Goal: Information Seeking & Learning: Learn about a topic

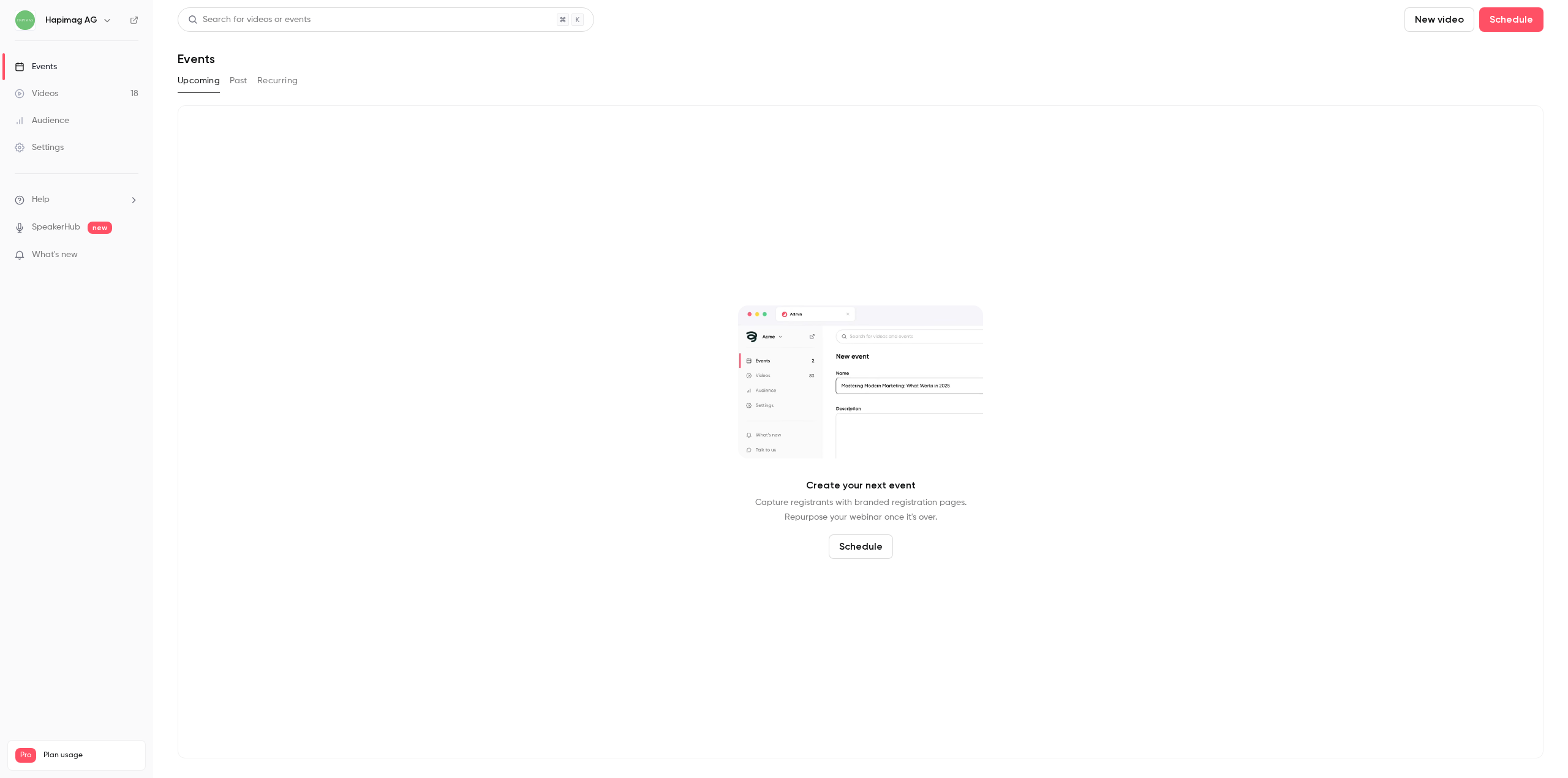
click at [76, 100] on link "Videos 18" at bounding box center [76, 94] width 153 height 27
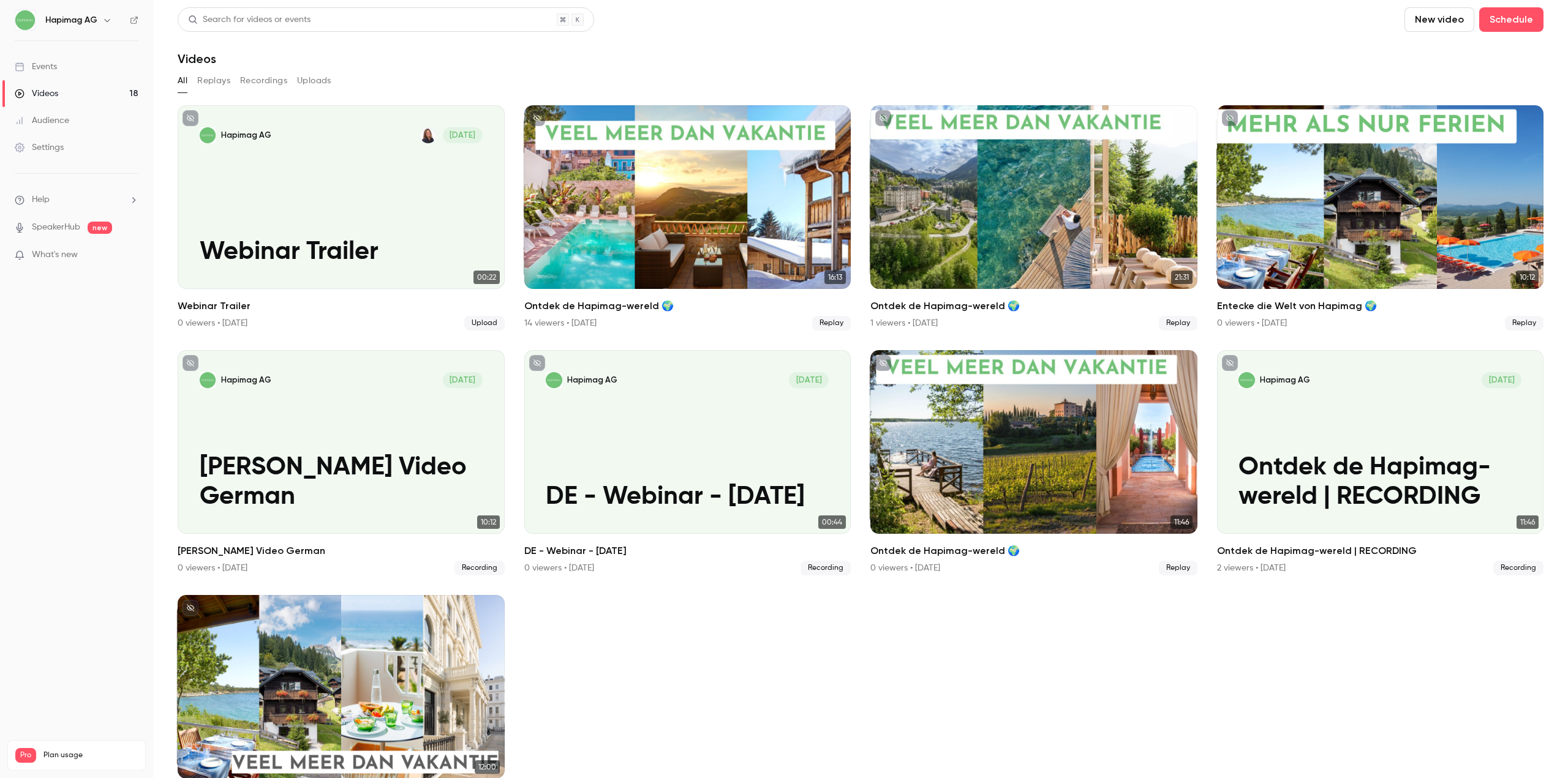
click at [79, 122] on link "Audience" at bounding box center [76, 121] width 153 height 27
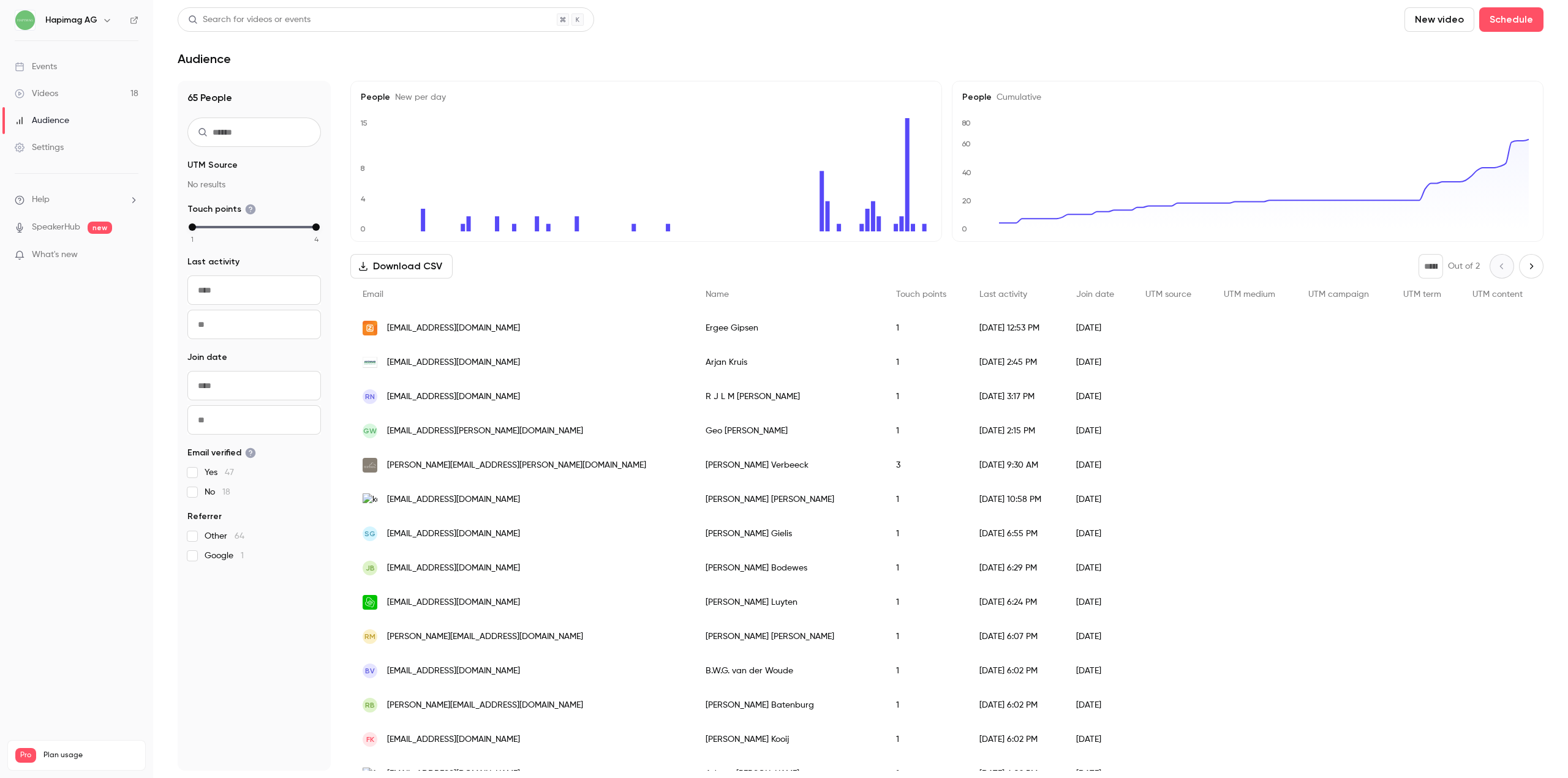
click at [95, 70] on link "Events" at bounding box center [76, 67] width 153 height 27
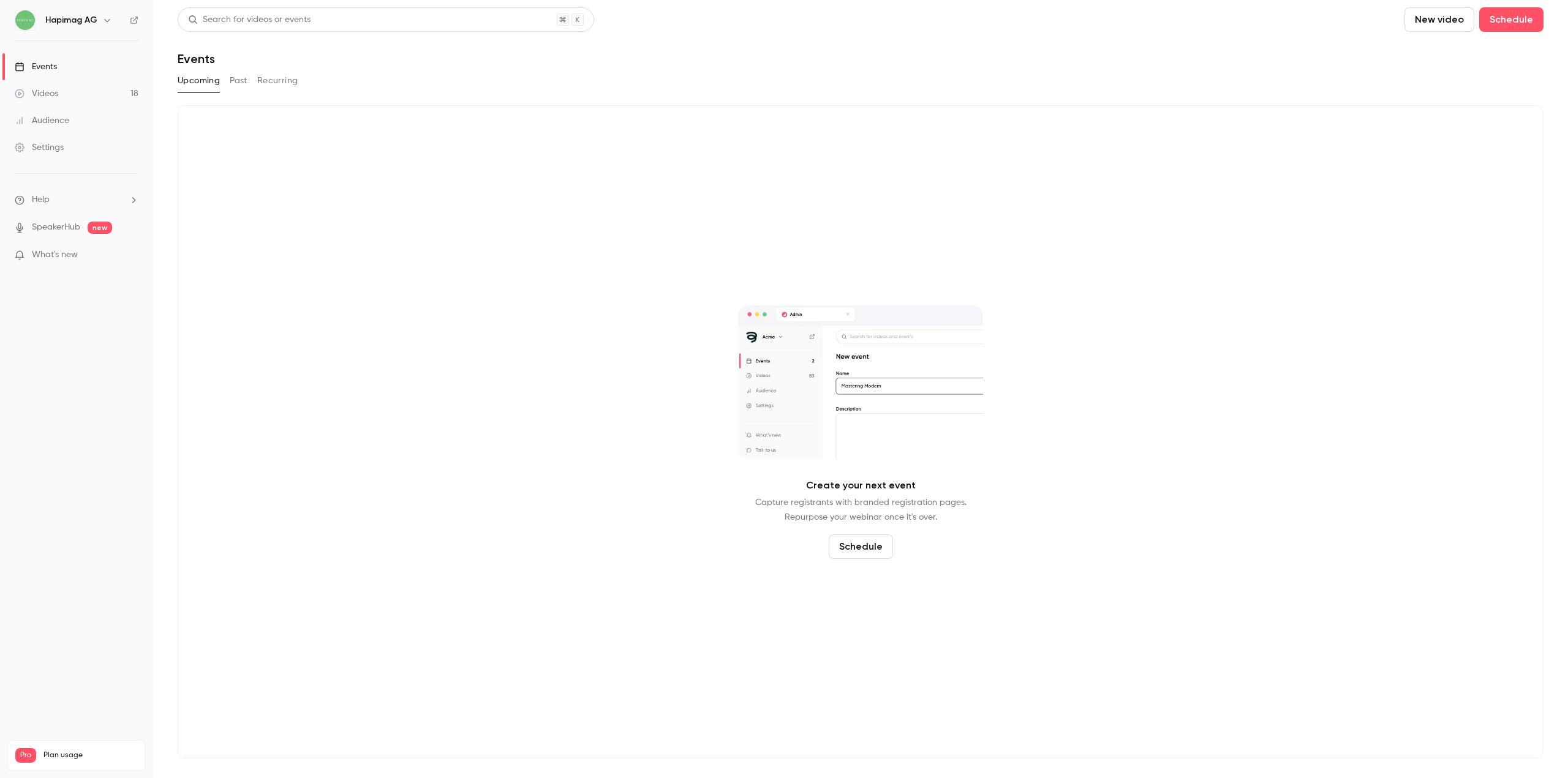
click at [229, 86] on div "Upcoming Past Recurring" at bounding box center [860, 81] width 1365 height 19
click at [235, 82] on button "Past" at bounding box center [238, 81] width 17 height 19
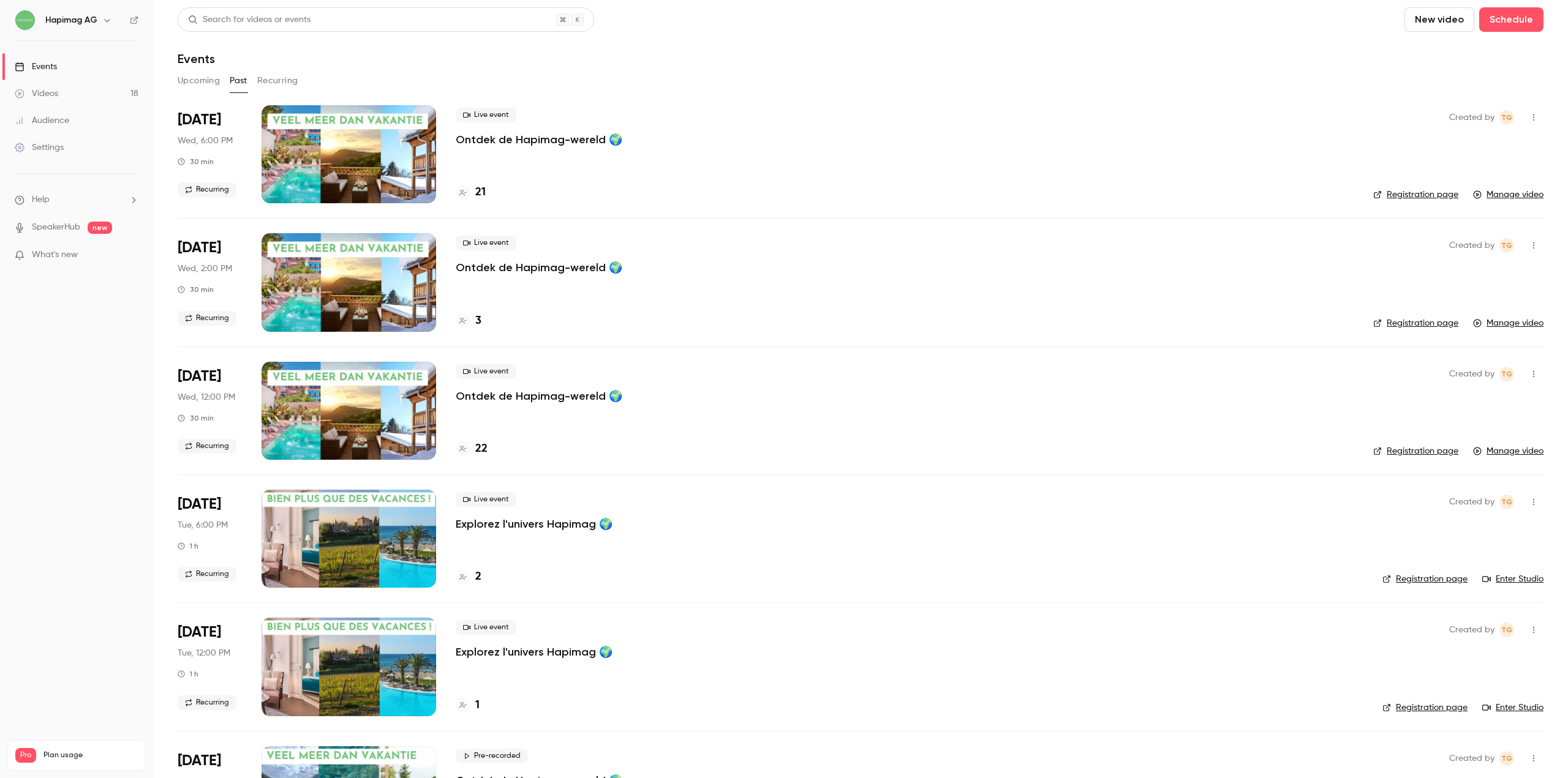
click at [512, 146] on p "Ontdek de Hapimag-wereld 🌍" at bounding box center [538, 139] width 167 height 14
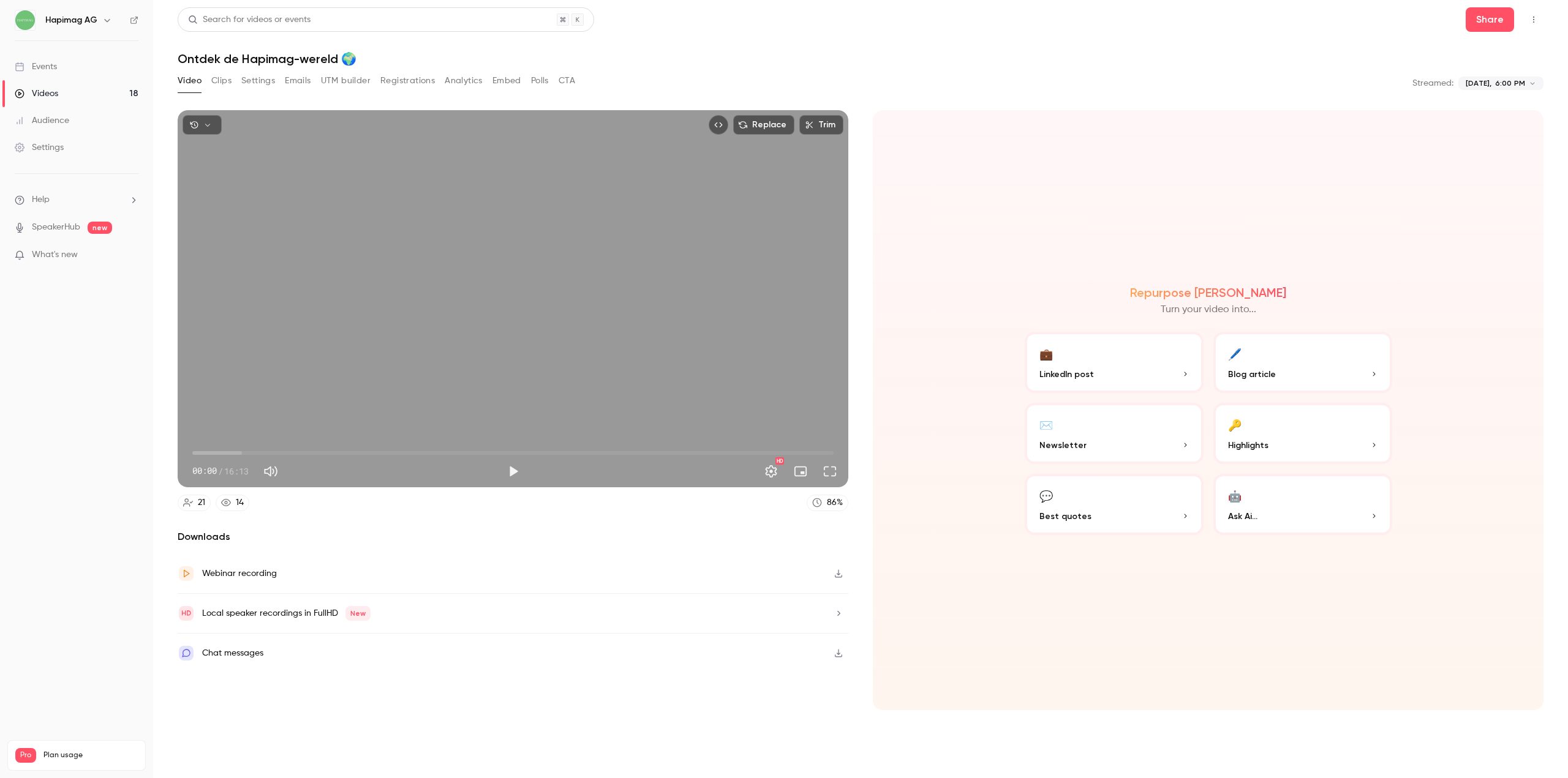
click at [468, 83] on button "Analytics" at bounding box center [463, 81] width 38 height 19
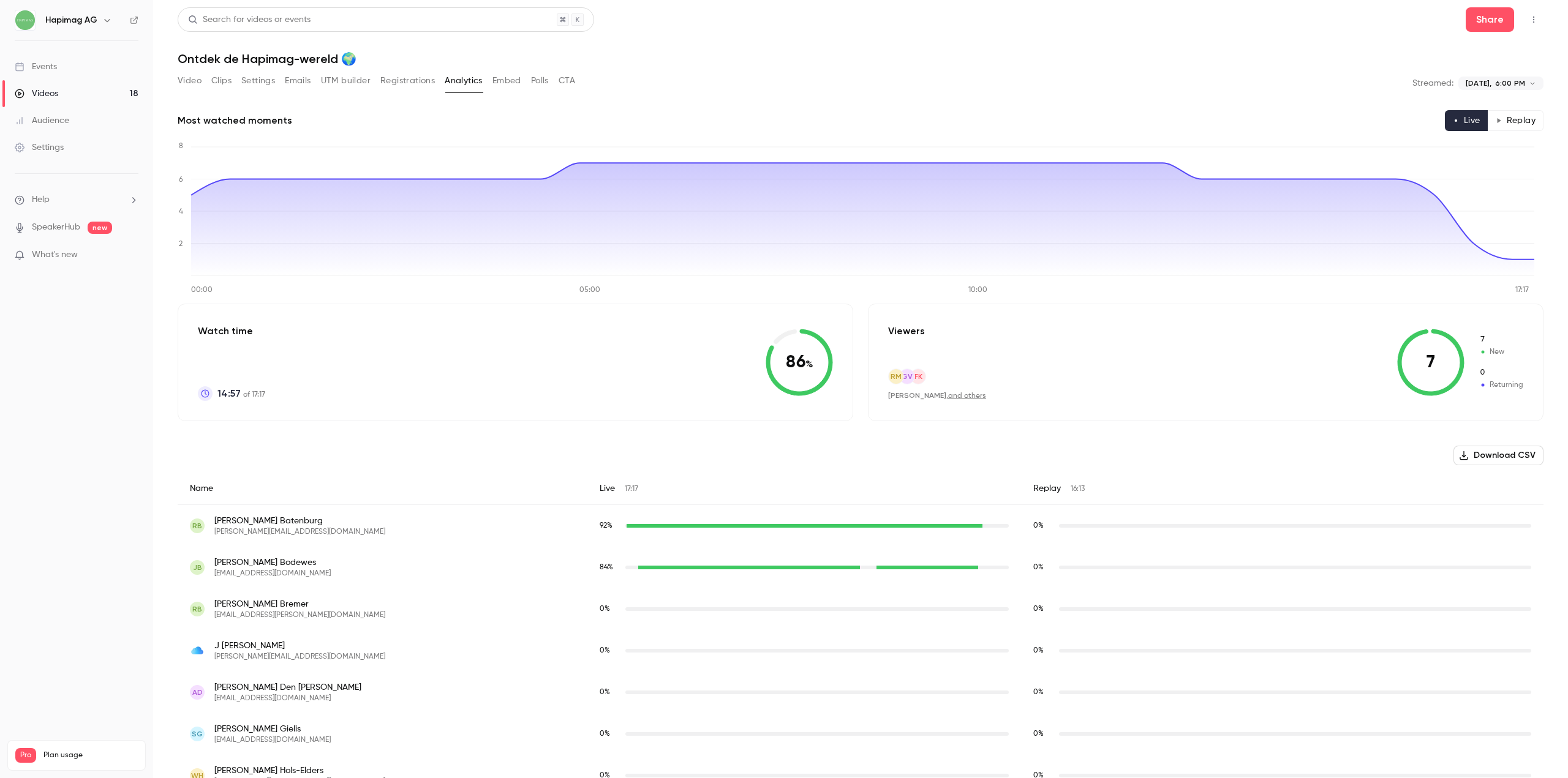
click at [421, 81] on button "Registrations" at bounding box center [407, 81] width 55 height 19
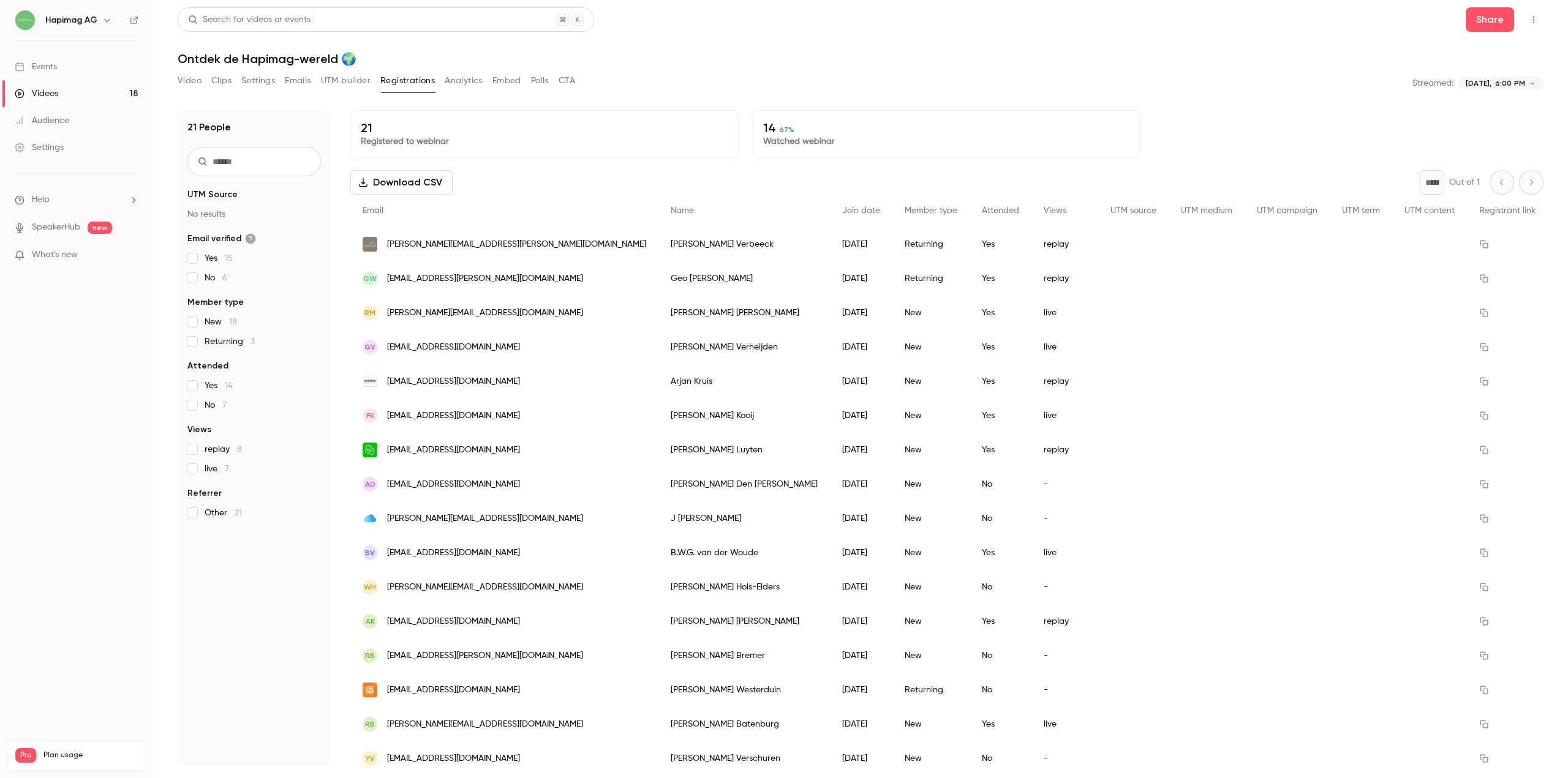
click at [540, 81] on button "Polls" at bounding box center [540, 81] width 17 height 19
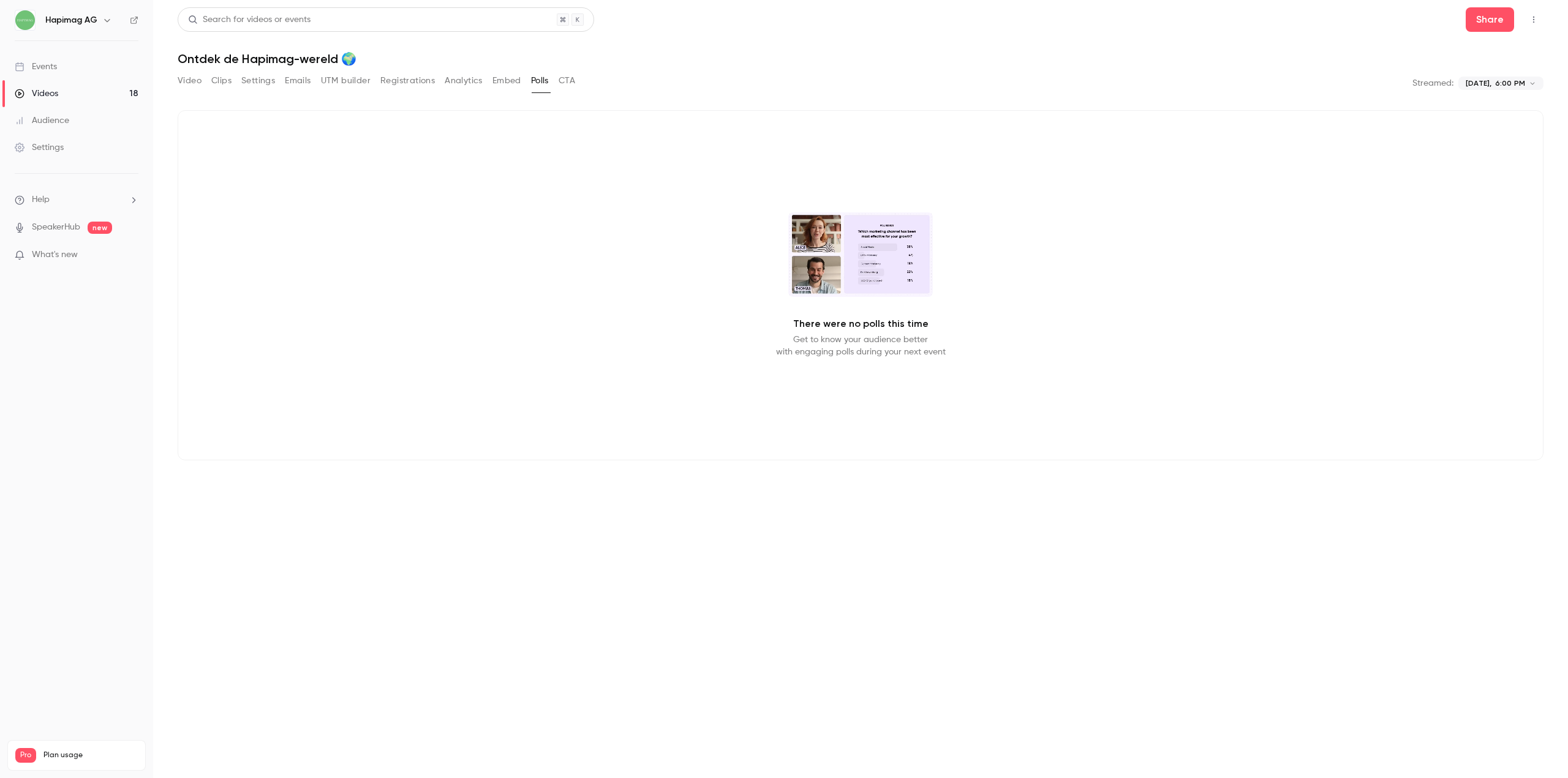
click at [564, 87] on button "CTA" at bounding box center [566, 81] width 16 height 19
click at [339, 82] on button "UTM builder" at bounding box center [345, 81] width 49 height 19
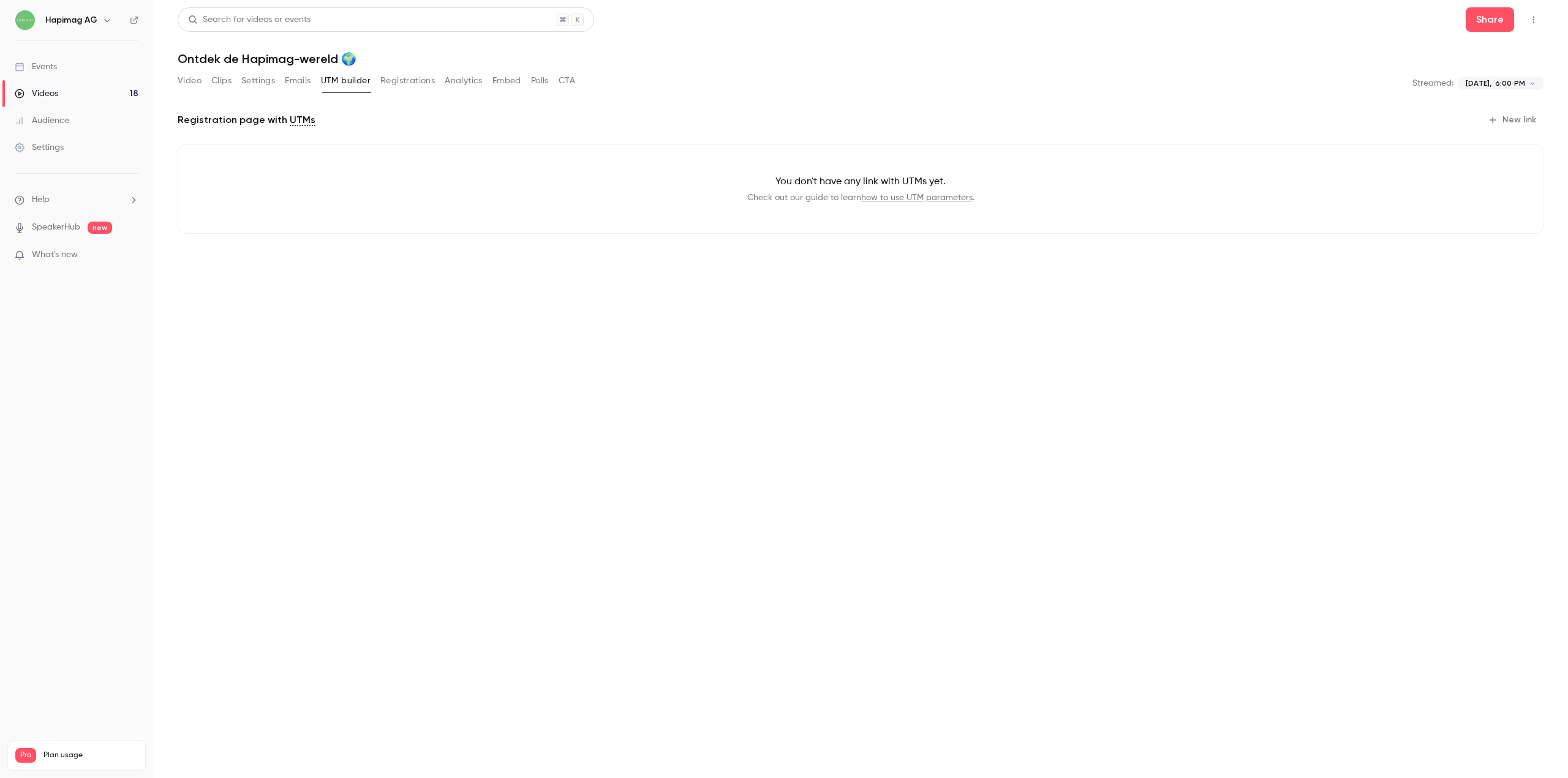
click at [286, 81] on button "Emails" at bounding box center [297, 81] width 26 height 19
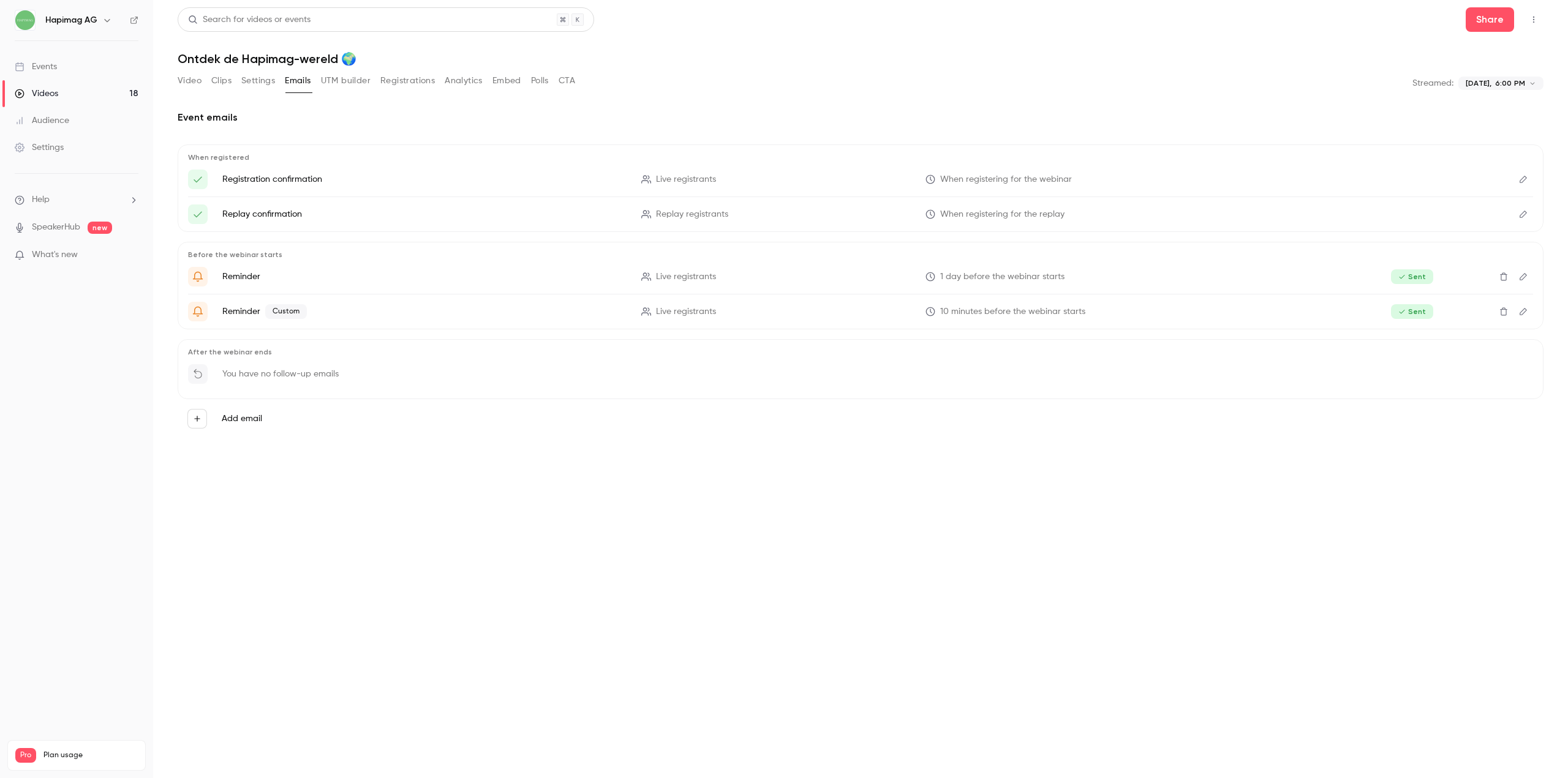
click at [392, 73] on button "Registrations" at bounding box center [407, 81] width 55 height 19
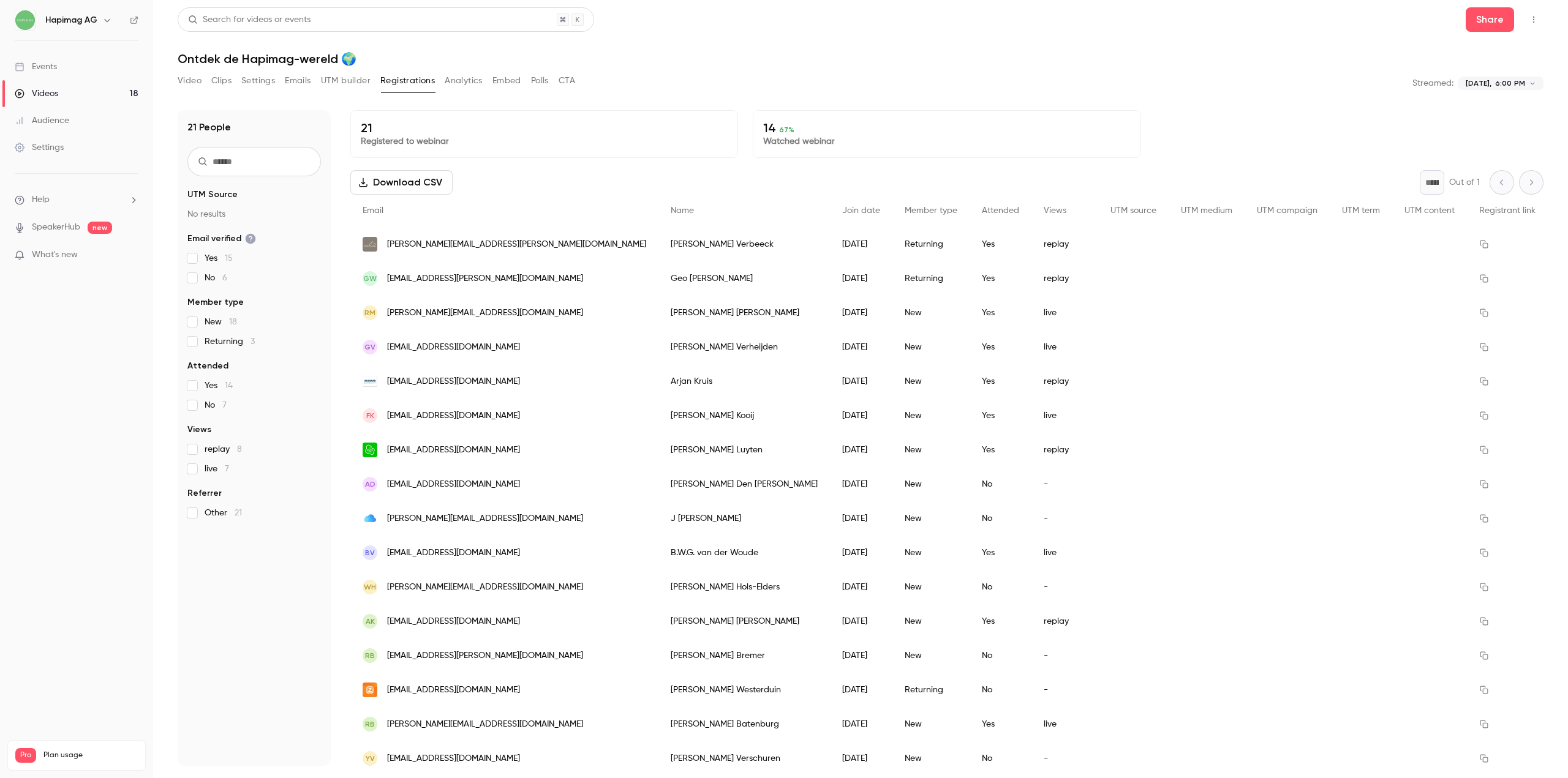
click at [455, 83] on button "Analytics" at bounding box center [463, 81] width 38 height 19
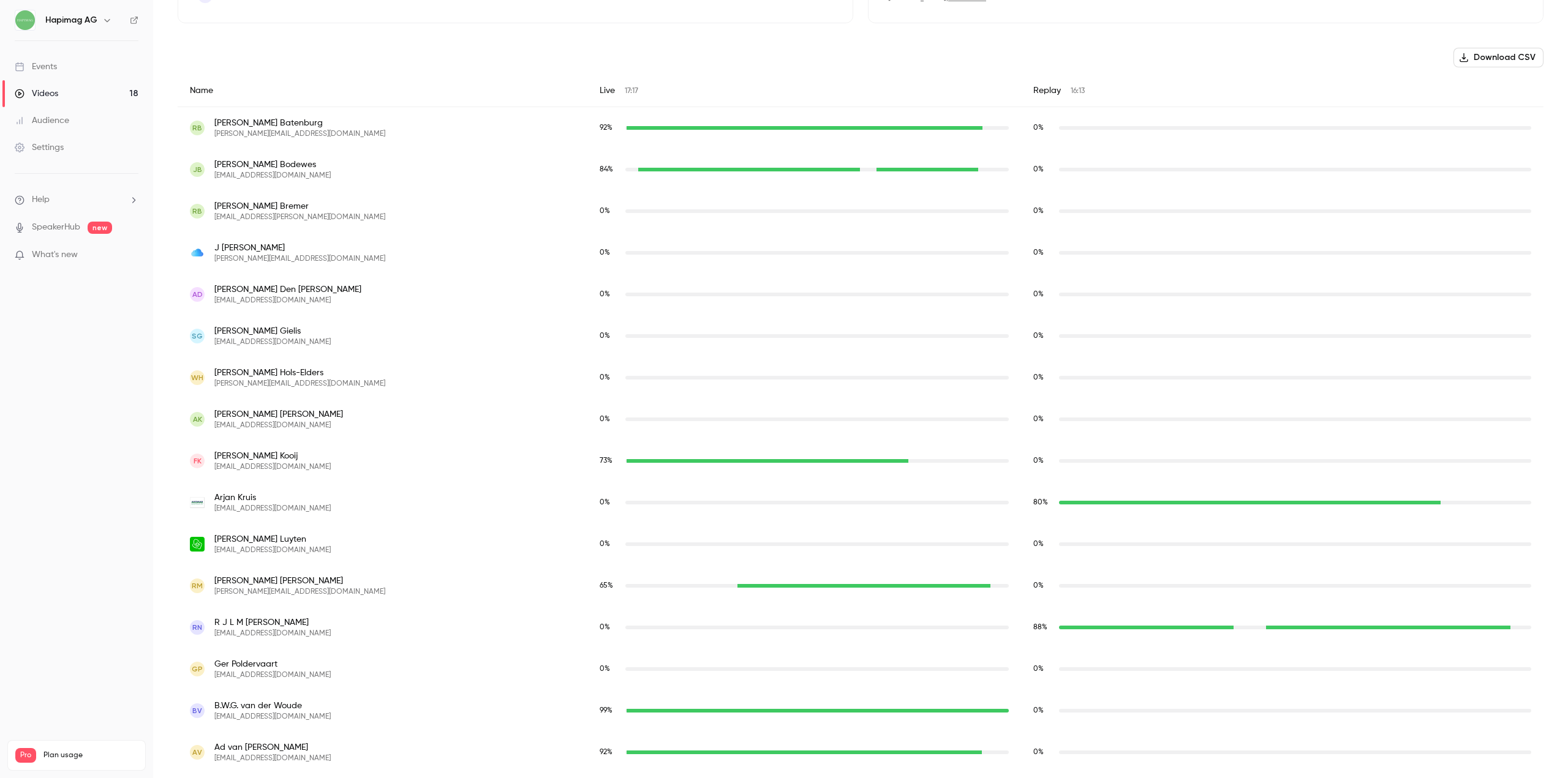
scroll to position [611, 0]
